Goal: Task Accomplishment & Management: Use online tool/utility

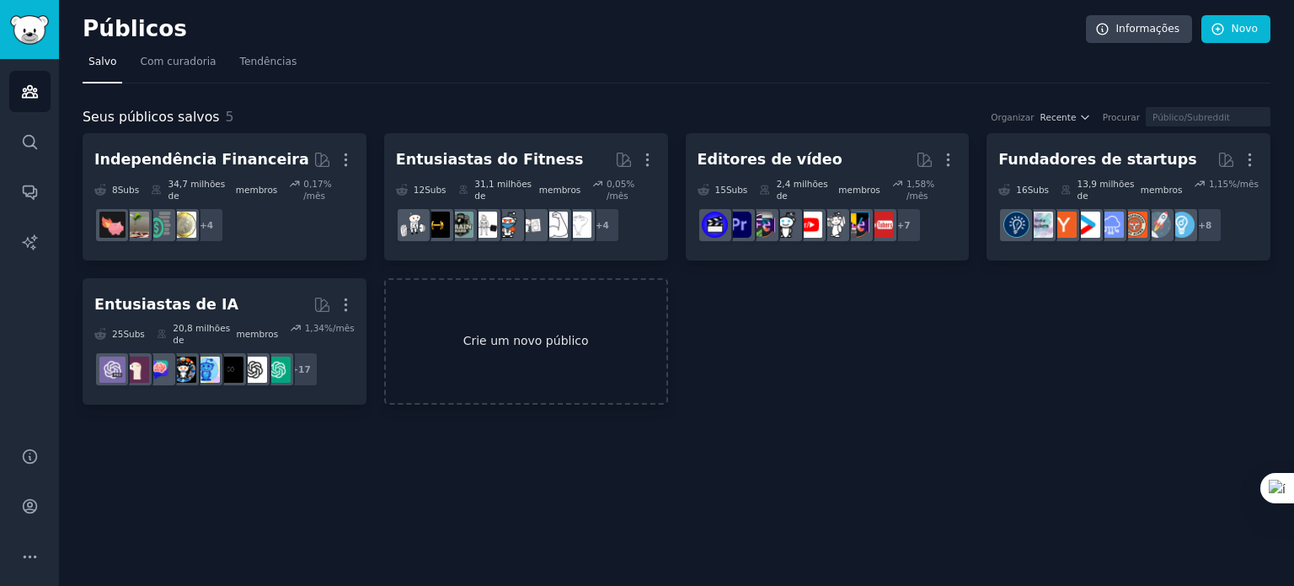
click at [499, 334] on font "Crie um novo público" at bounding box center [526, 340] width 126 height 13
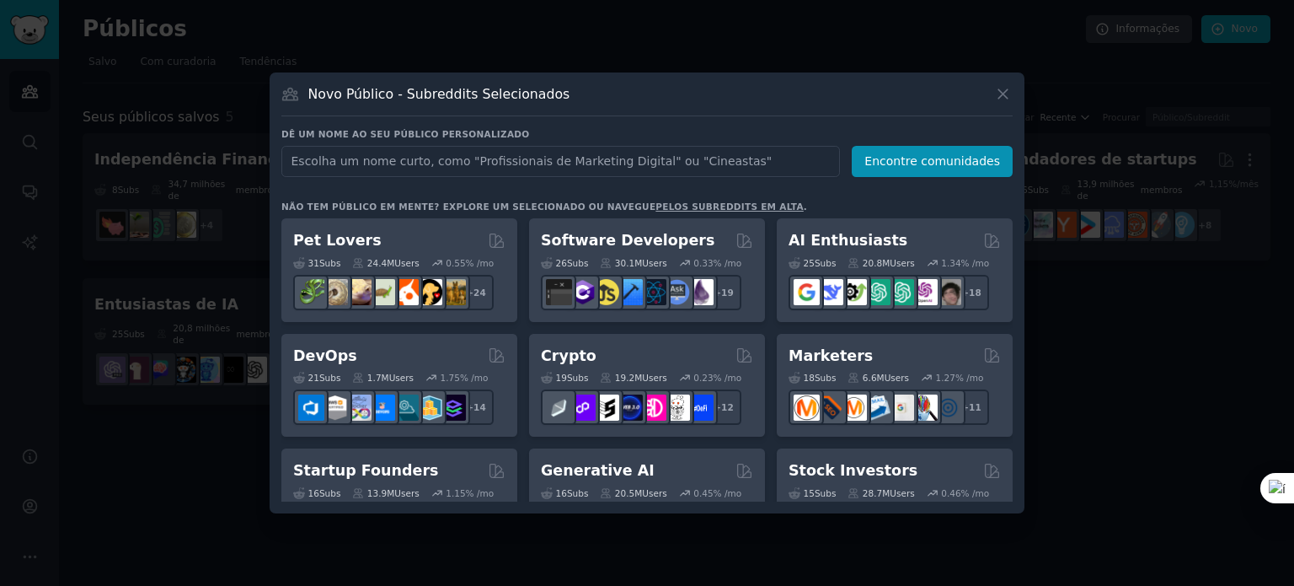
click at [506, 156] on input "text" at bounding box center [560, 161] width 559 height 31
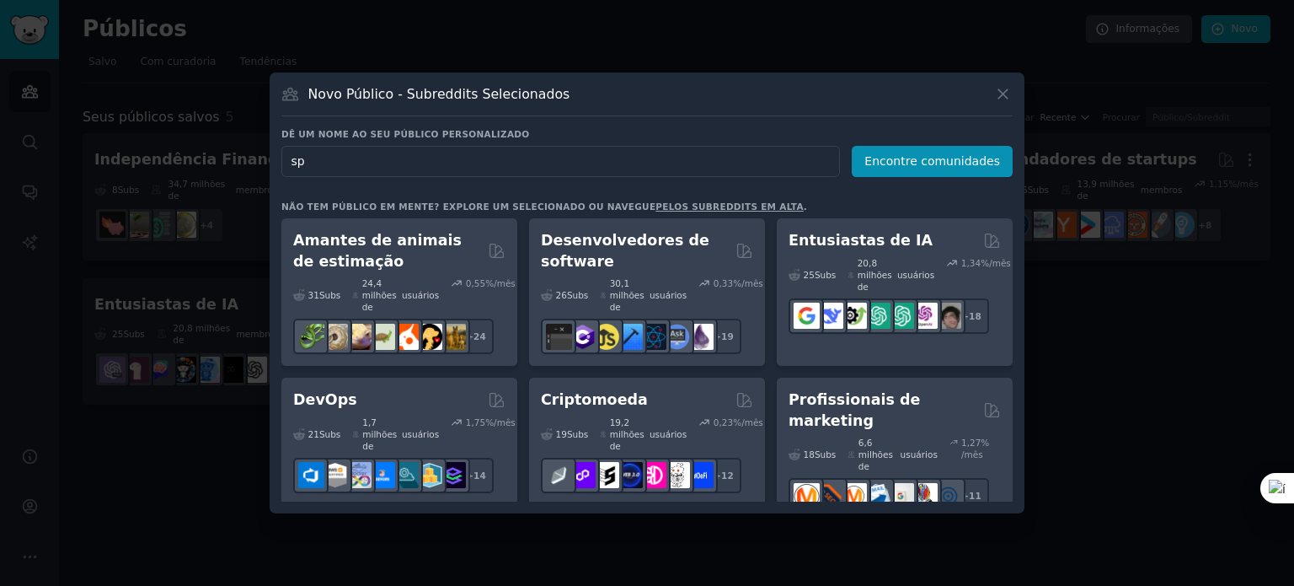
type input "s"
type input "esporte"
click button "Encontre comunidades" at bounding box center [932, 161] width 161 height 31
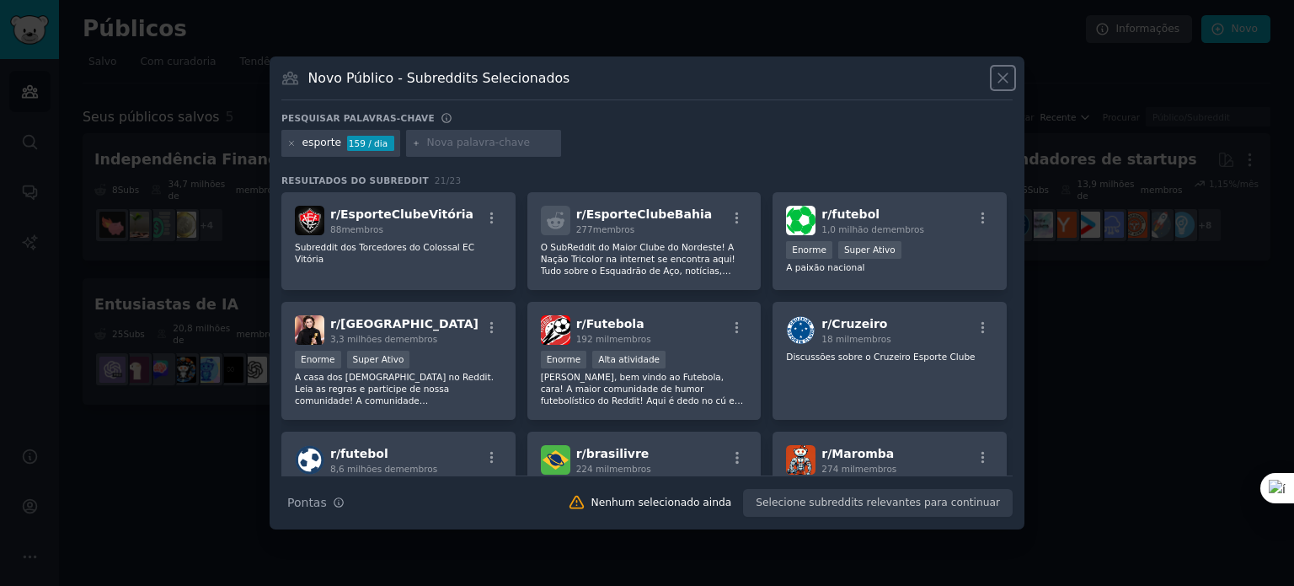
click at [998, 76] on icon at bounding box center [1003, 78] width 18 height 18
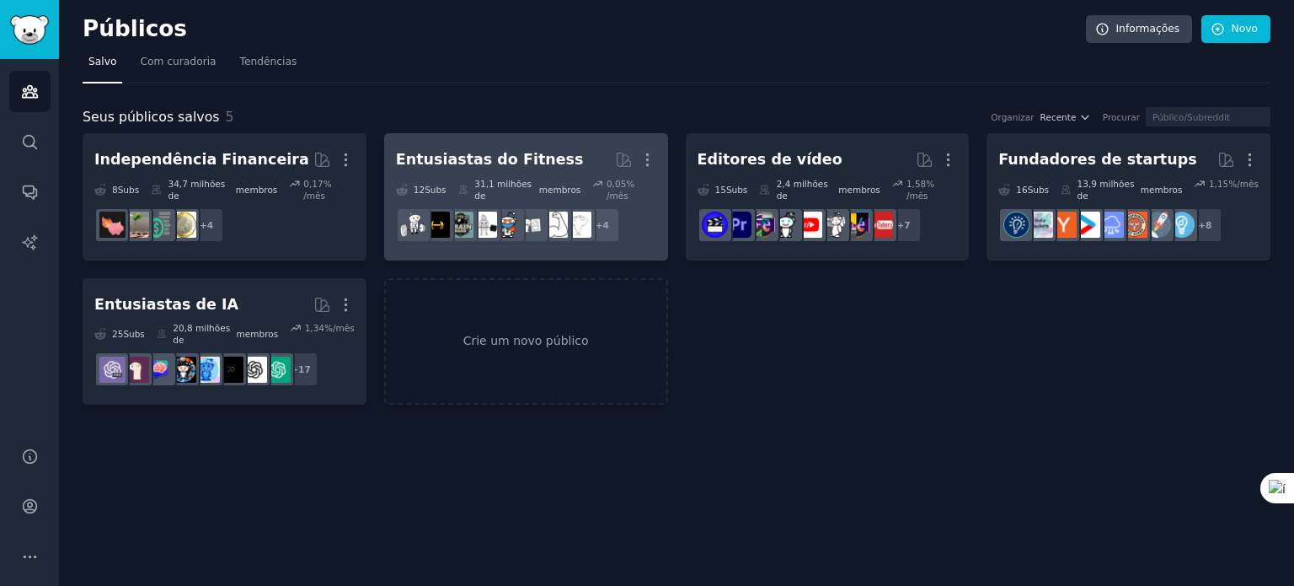
click at [524, 153] on font "Entusiastas do Fitness" at bounding box center [490, 159] width 188 height 17
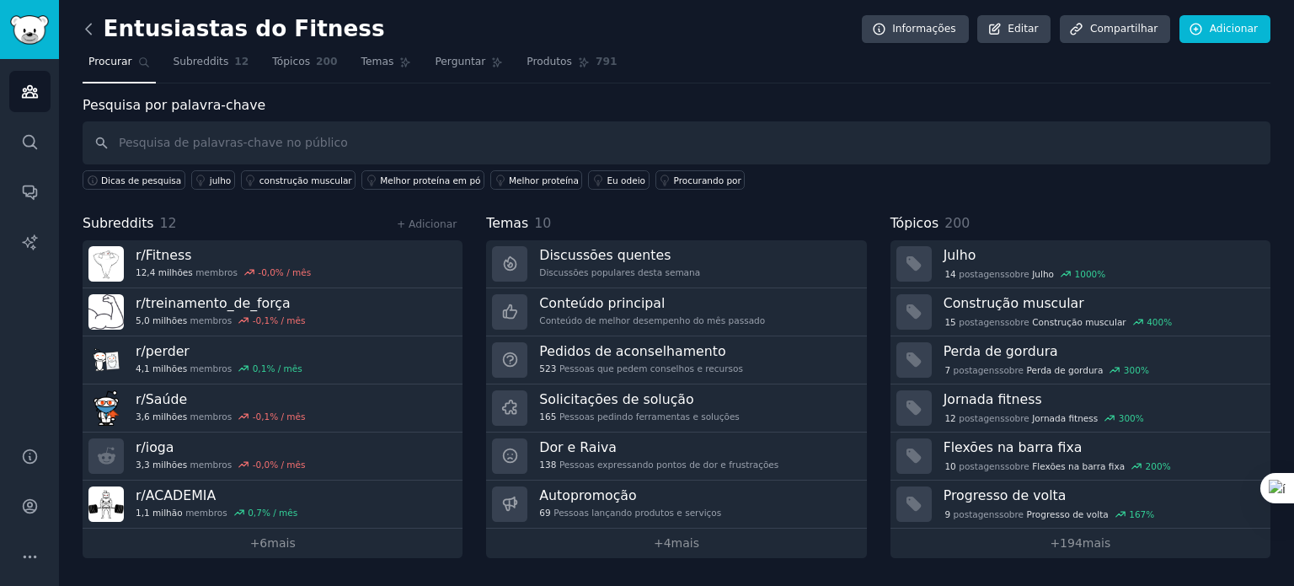
click at [91, 35] on icon at bounding box center [89, 29] width 18 height 18
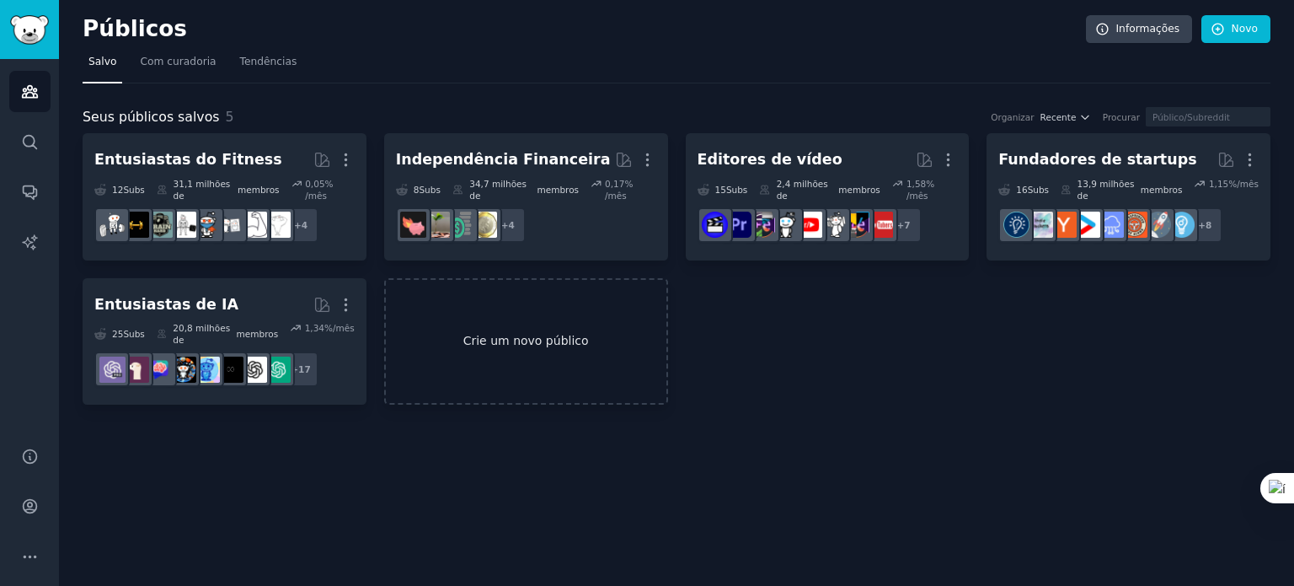
click at [543, 334] on font "Crie um novo público" at bounding box center [526, 340] width 126 height 13
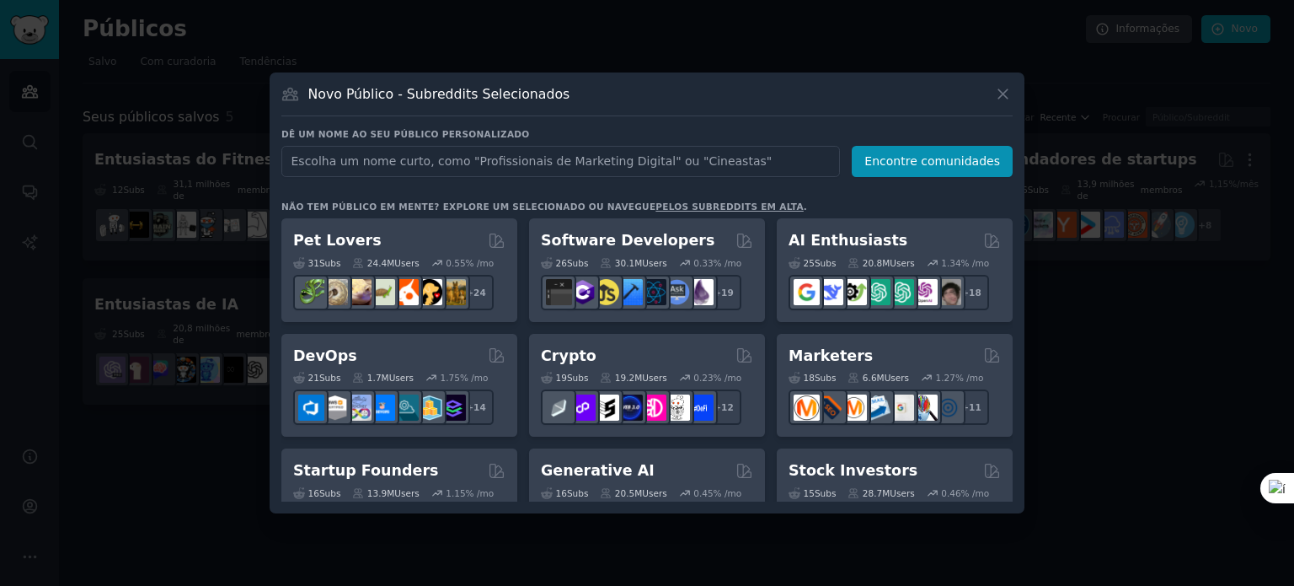
click at [470, 163] on input "text" at bounding box center [560, 161] width 559 height 31
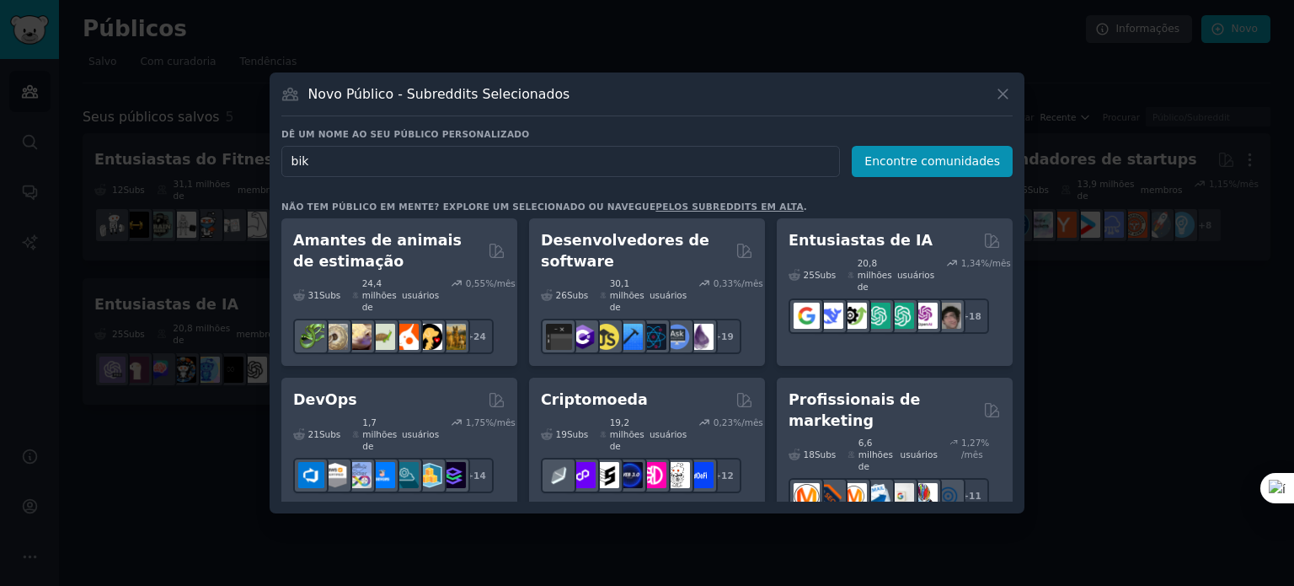
type input "bike"
click button "Encontre comunidades" at bounding box center [932, 161] width 161 height 31
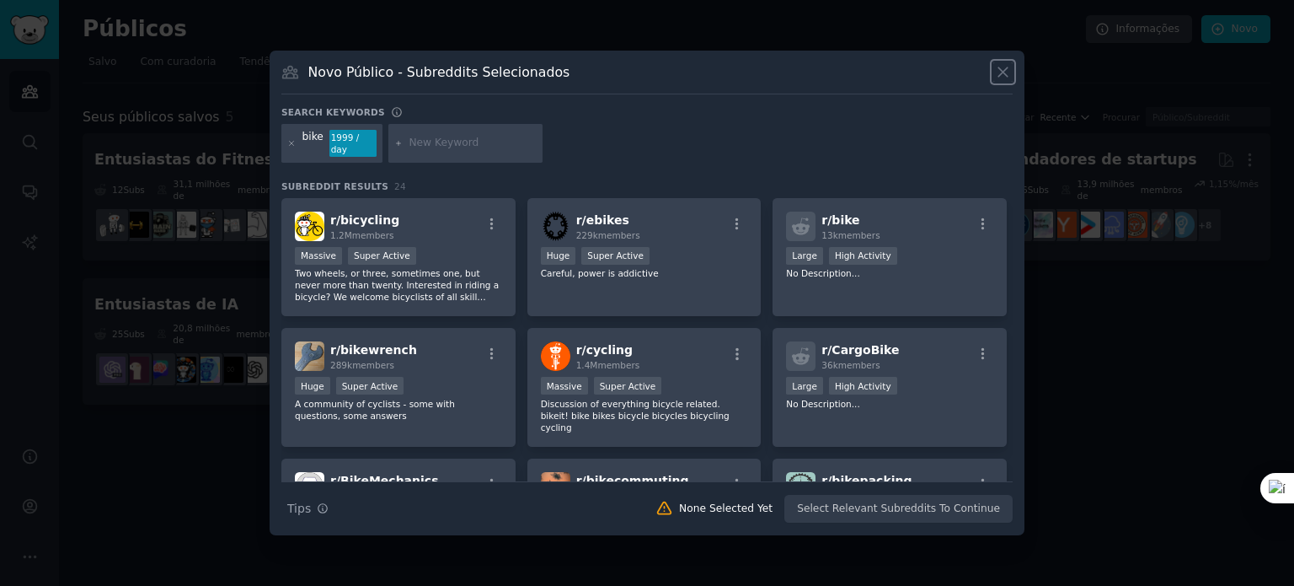
click at [996, 77] on icon at bounding box center [1003, 72] width 18 height 18
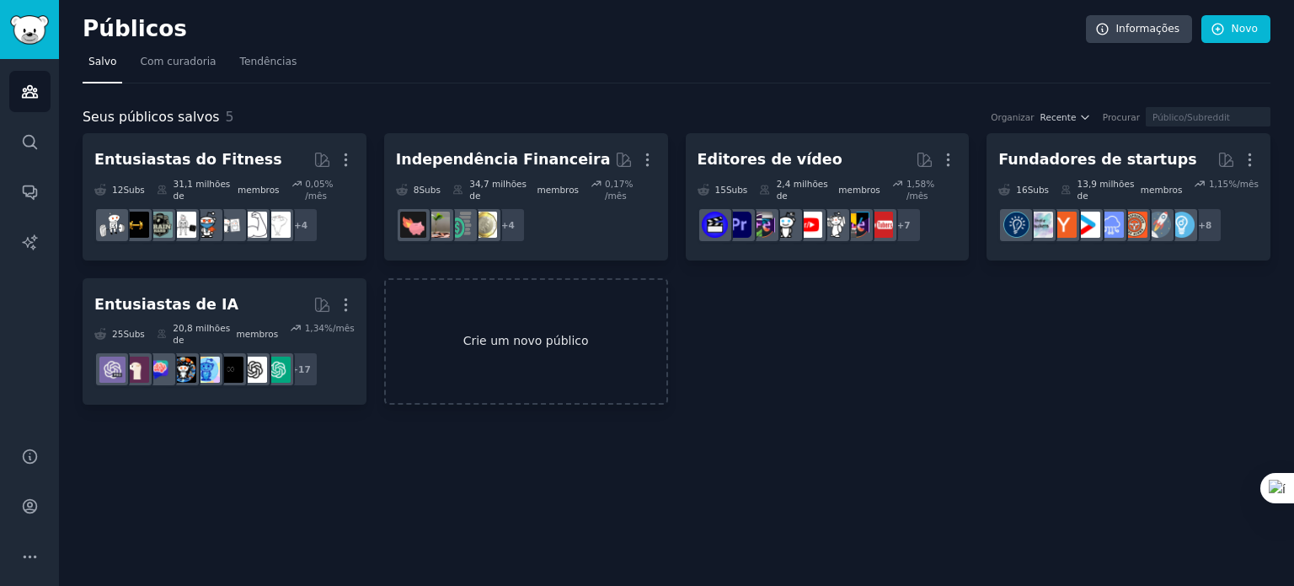
click at [501, 334] on font "Crie um novo público" at bounding box center [526, 340] width 126 height 13
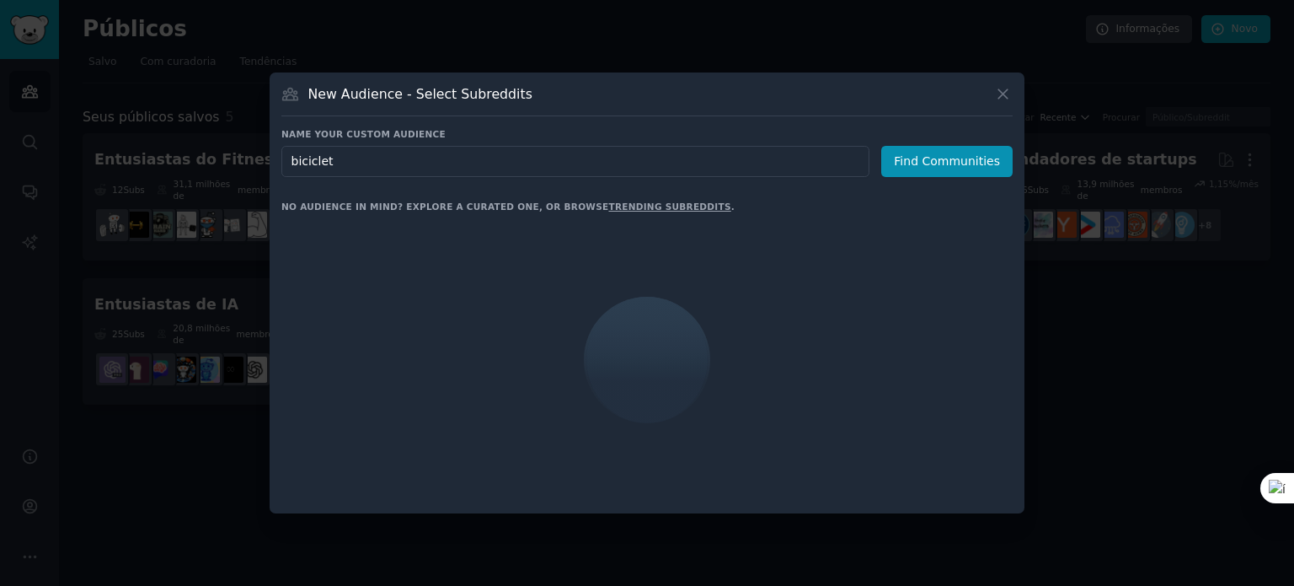
type input "bicicleta"
click button "Encontre comunidades" at bounding box center [932, 161] width 161 height 31
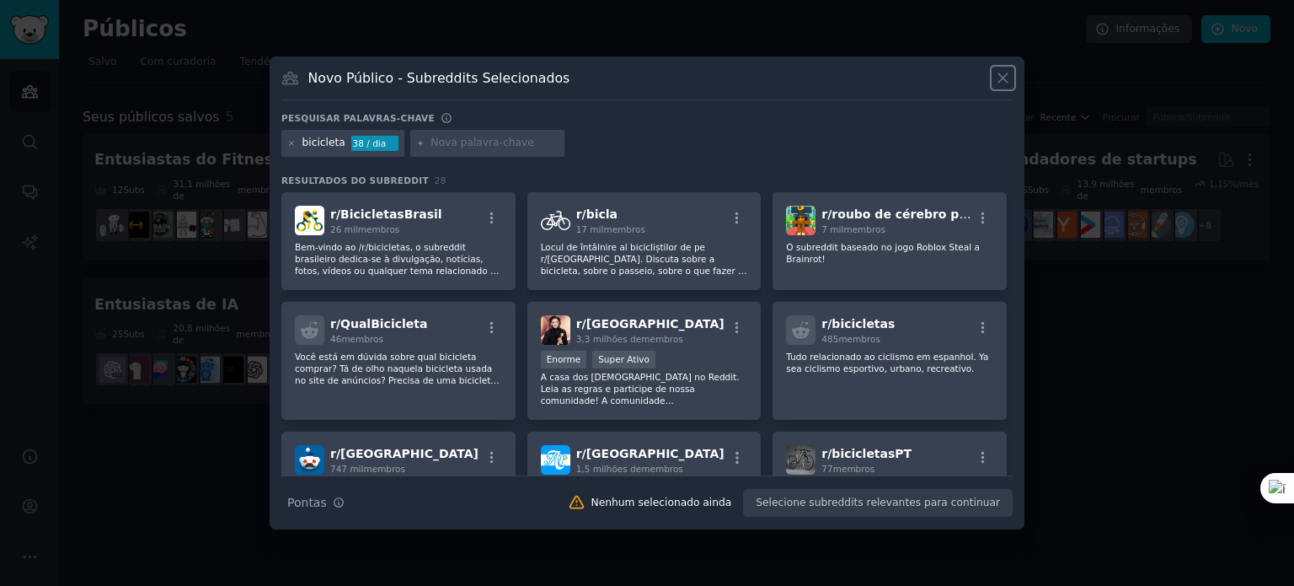
click at [1004, 71] on icon at bounding box center [1003, 78] width 18 height 18
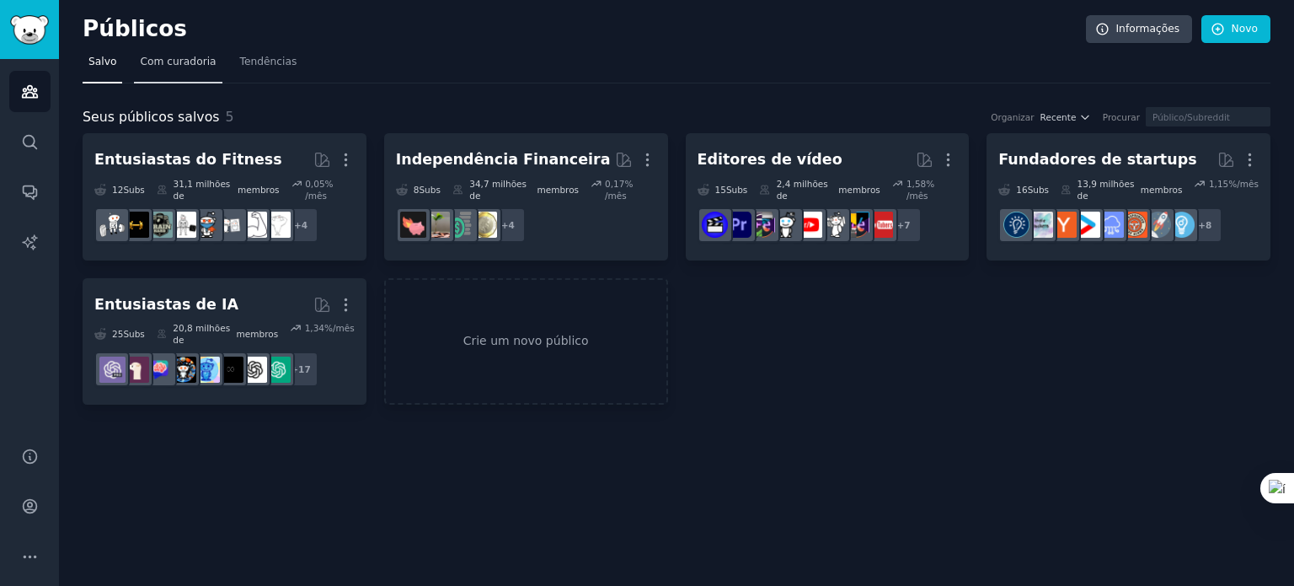
click at [184, 60] on font "Com curadoria" at bounding box center [178, 62] width 76 height 12
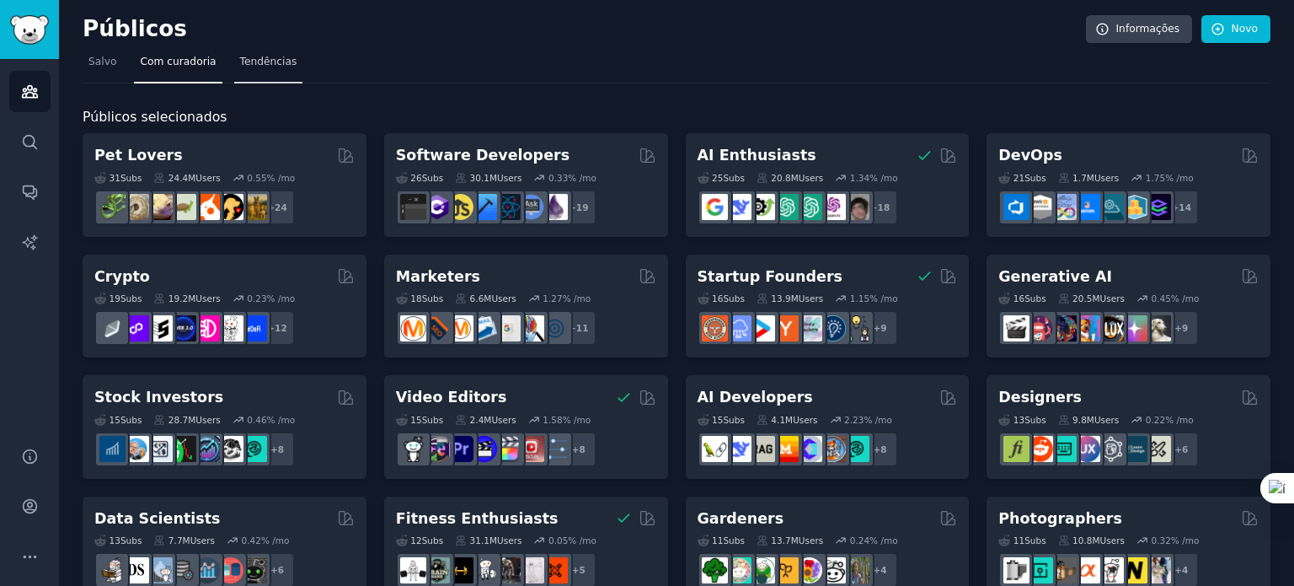
click at [240, 64] on font "Tendências" at bounding box center [268, 62] width 57 height 12
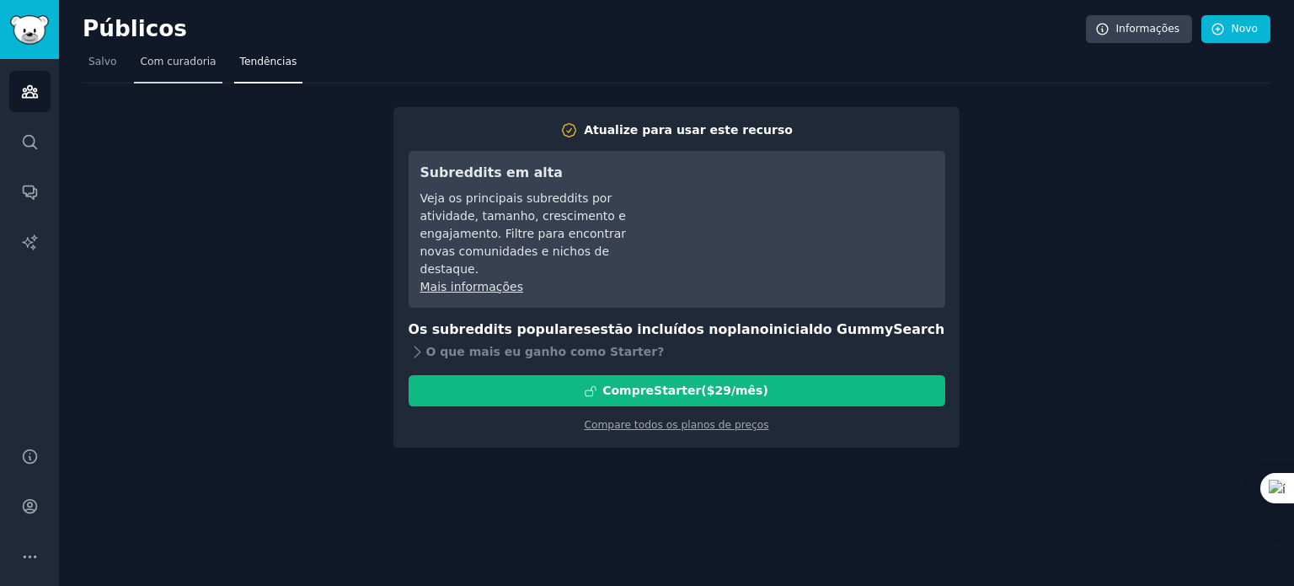
click at [177, 56] on font "Com curadoria" at bounding box center [178, 62] width 76 height 12
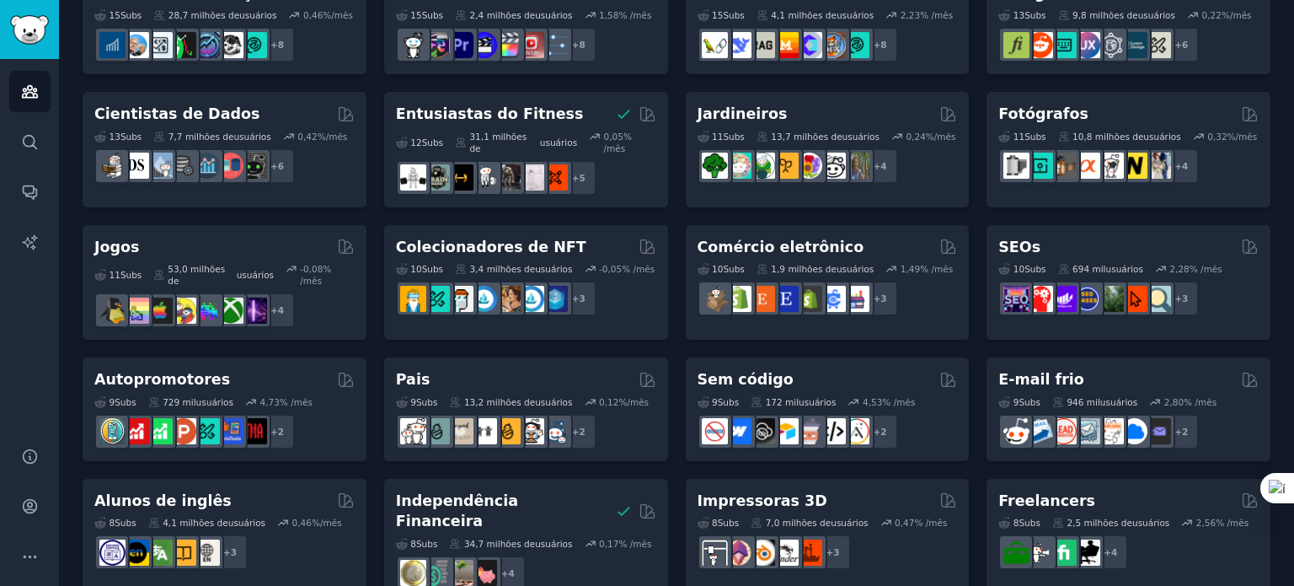
scroll to position [439, 0]
